Goal: Ask a question

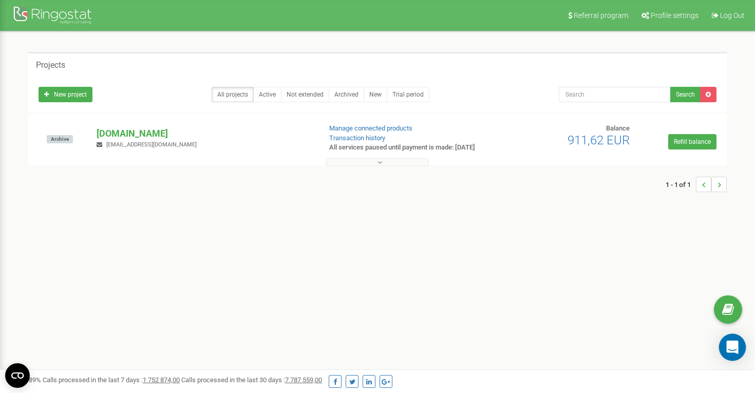
click at [725, 347] on div "Open Intercom Messenger" at bounding box center [732, 347] width 27 height 27
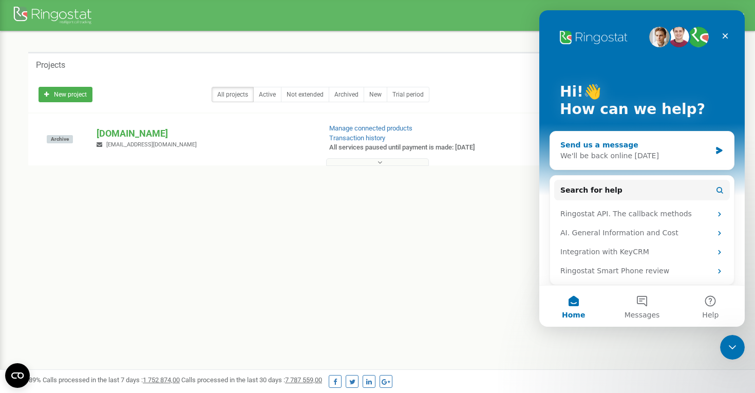
click at [624, 158] on div "We'll be back online [DATE]" at bounding box center [635, 155] width 150 height 11
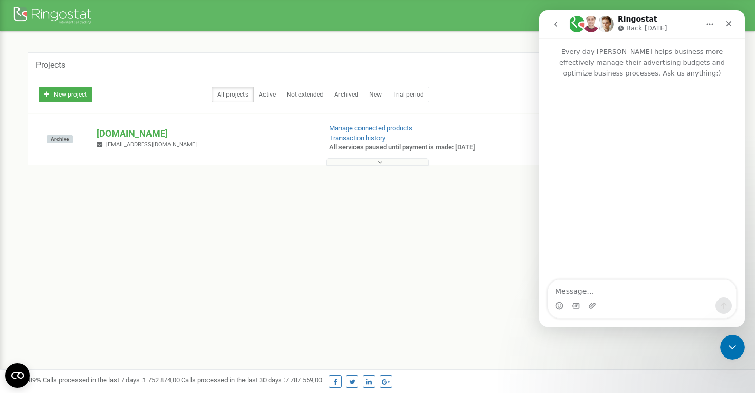
click at [578, 292] on textarea "Message…" at bounding box center [642, 288] width 188 height 17
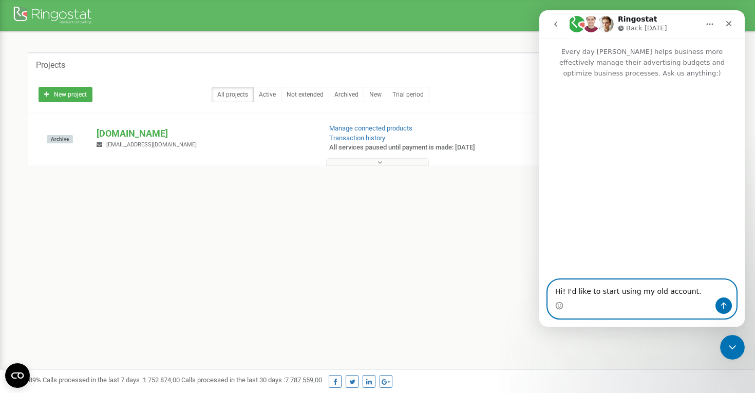
paste textarea "[PERSON_NAME]"
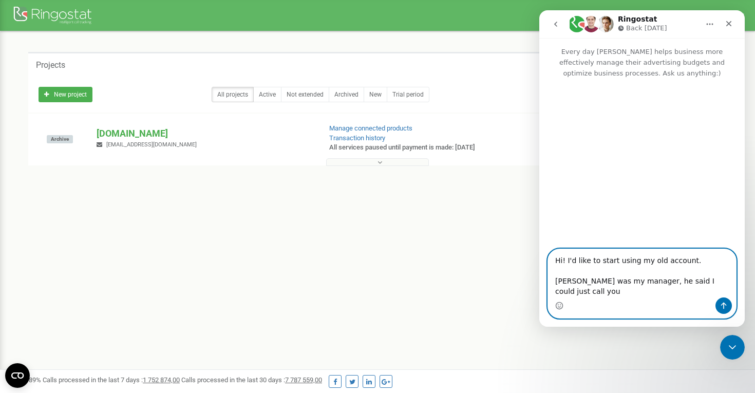
drag, startPoint x: 570, startPoint y: 294, endPoint x: 602, endPoint y: 294, distance: 32.4
click at [602, 294] on textarea "Hi! I'd like to start using my old account. [PERSON_NAME] was my manager, he sa…" at bounding box center [642, 273] width 188 height 48
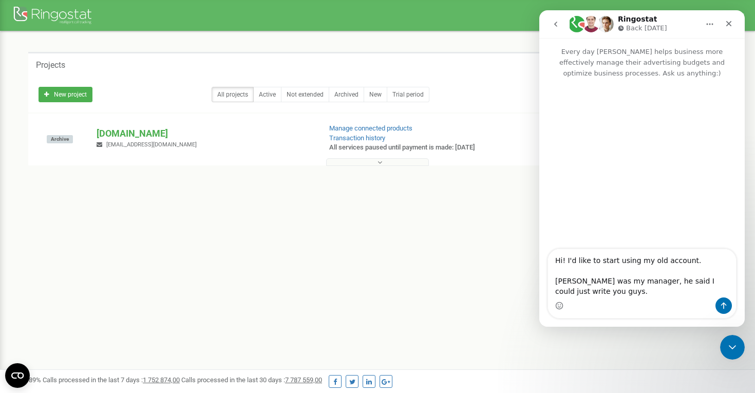
click at [632, 297] on div "Intercom messenger" at bounding box center [642, 305] width 188 height 16
click at [636, 293] on textarea "Hi! I'd like to start using my old account. [PERSON_NAME] was my manager, he sa…" at bounding box center [642, 273] width 188 height 48
paste textarea "Your project [DOMAIN_NAME]"
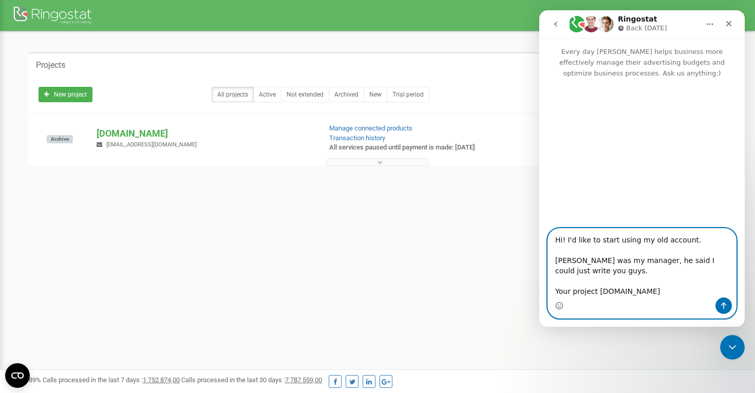
click at [565, 288] on textarea "Hi! I'd like to start using my old account. [PERSON_NAME] was my manager, he sa…" at bounding box center [642, 263] width 188 height 69
click at [592, 290] on textarea "Hi! I'd like to start using my old account. [PERSON_NAME] was my manager, he sa…" at bounding box center [642, 263] width 188 height 69
type textarea "Hi! I'd like to start using my old account. [PERSON_NAME] was my manager, he sa…"
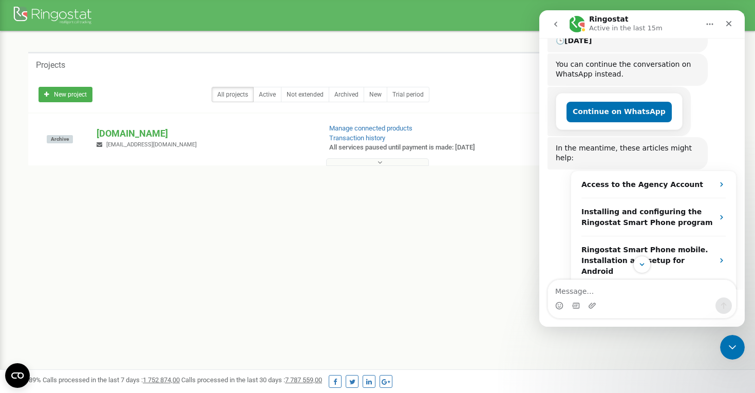
scroll to position [327, 0]
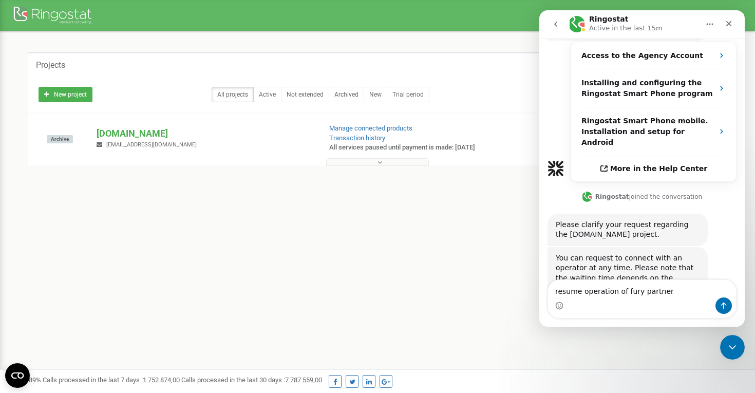
type textarea "resume operation of fury partners"
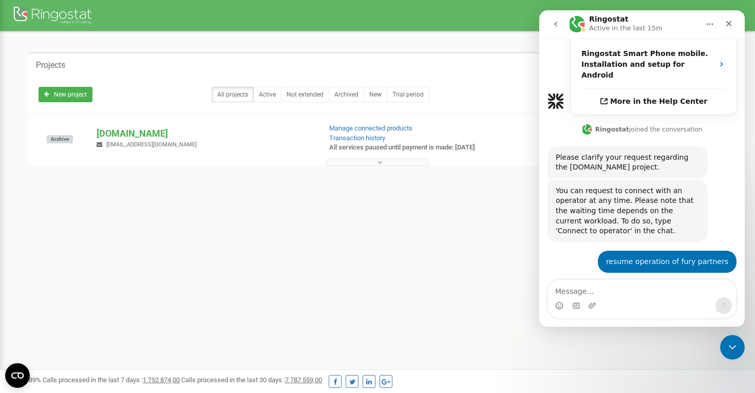
scroll to position [398, 0]
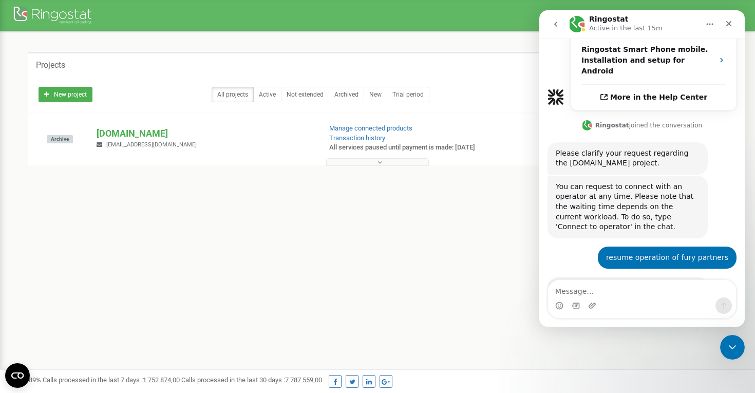
type textarea "i"
type textarea "fury is paused, i want to restore it"
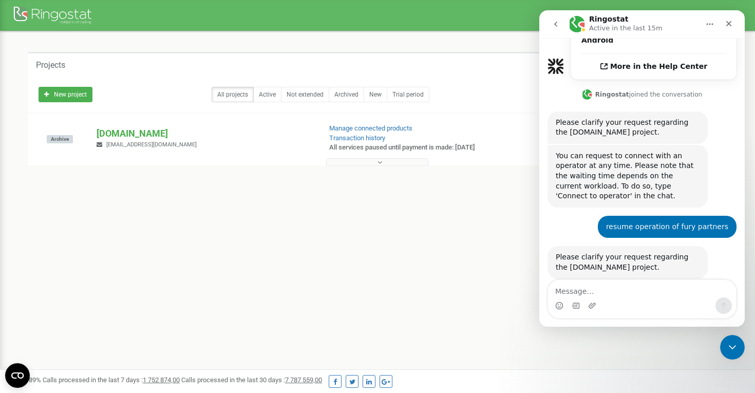
click at [418, 197] on div "1 - 1 of 1" at bounding box center [377, 184] width 699 height 36
click at [378, 166] on icon at bounding box center [380, 162] width 5 height 7
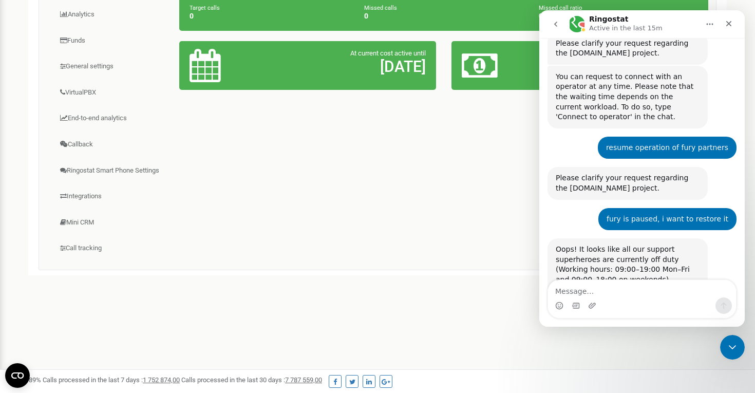
scroll to position [510, 0]
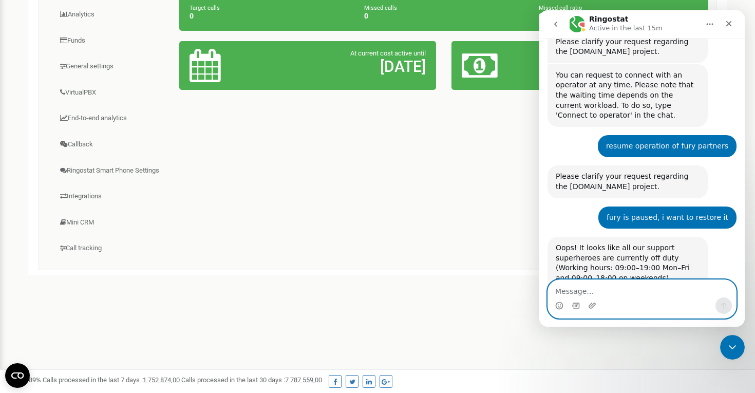
click at [608, 294] on textarea "Message…" at bounding box center [642, 288] width 188 height 17
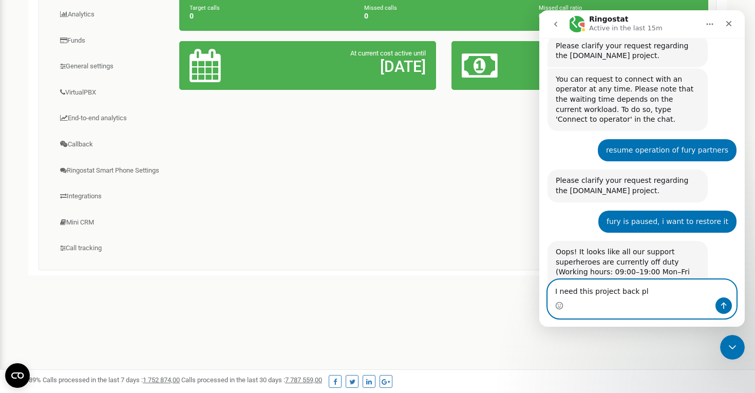
type textarea "I need this project back pls"
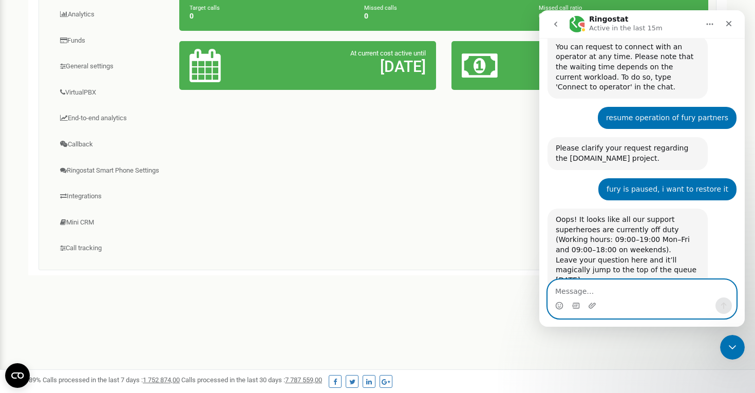
scroll to position [540, 0]
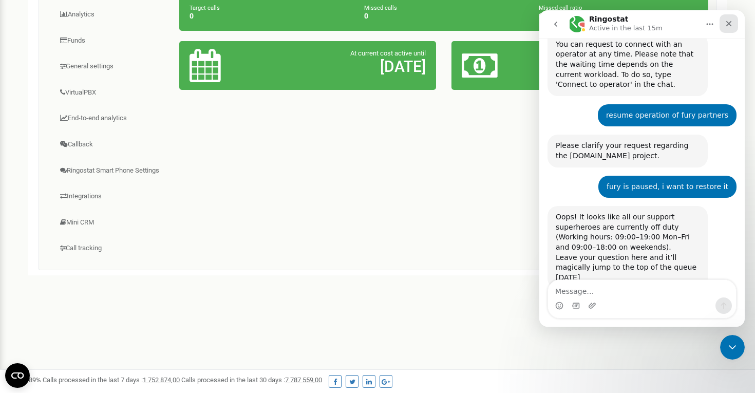
click at [732, 26] on icon "Close" at bounding box center [729, 24] width 8 height 8
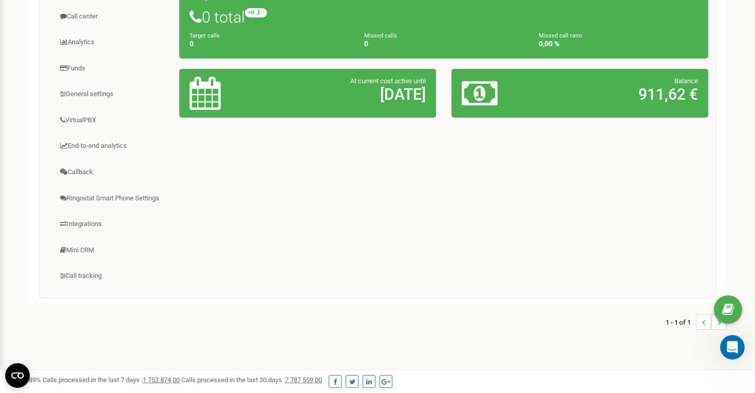
scroll to position [194, 0]
